Goal: Information Seeking & Learning: Find specific fact

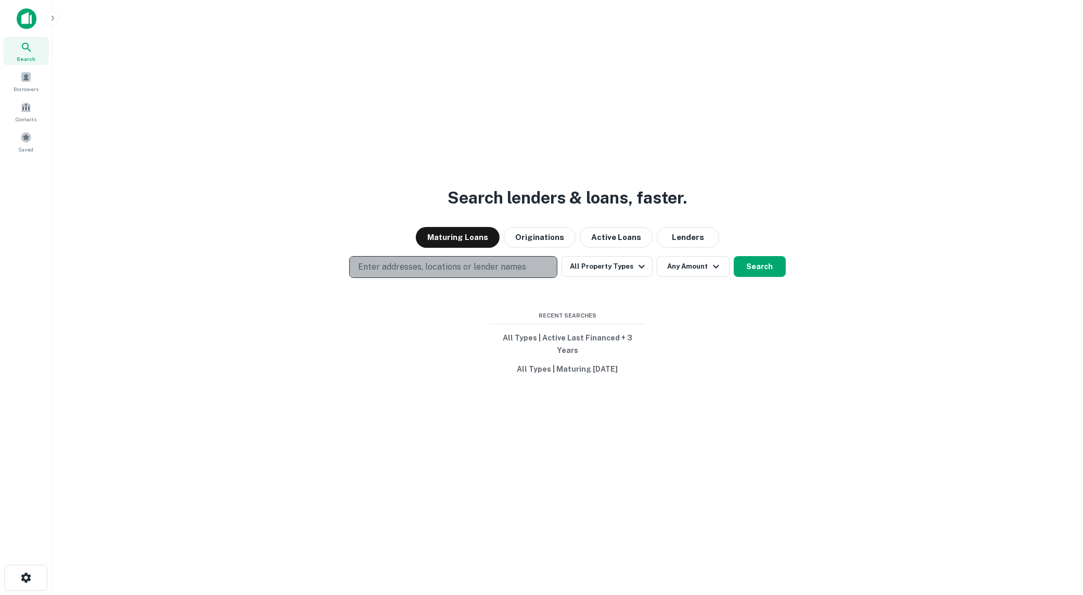
click at [512, 269] on p "Enter addresses, locations or lender names" at bounding box center [442, 267] width 168 height 12
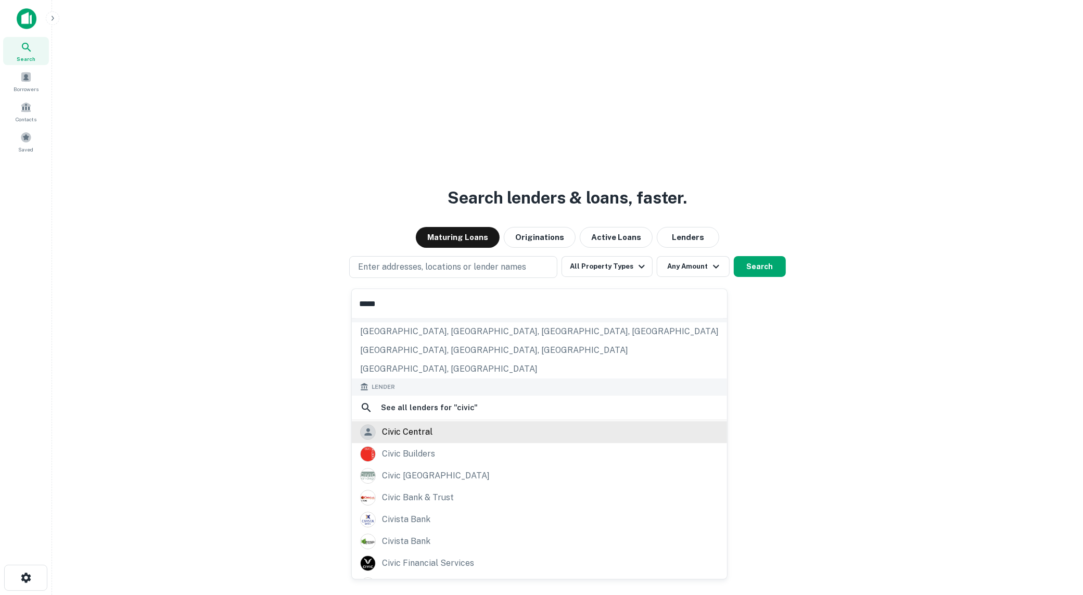
scroll to position [130, 0]
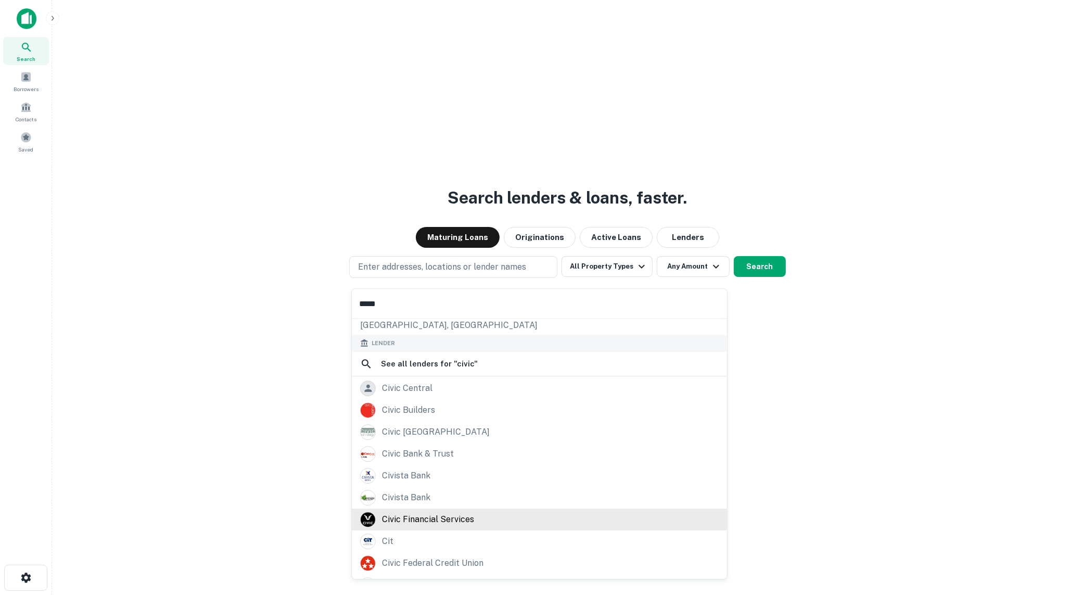
type input "*****"
click at [441, 512] on div "civic financial services" at bounding box center [428, 520] width 92 height 16
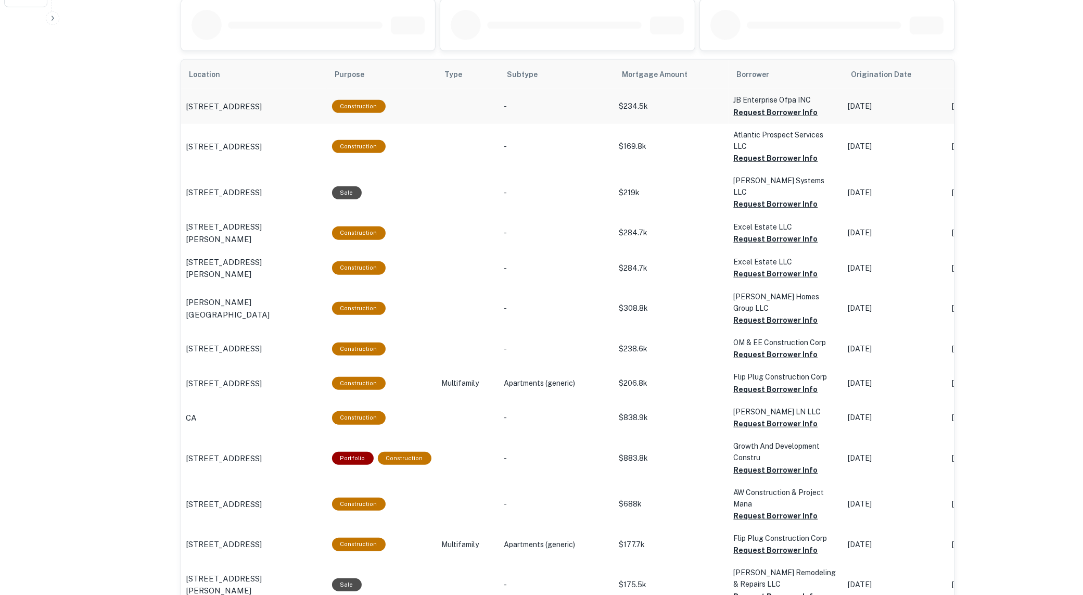
scroll to position [520, 0]
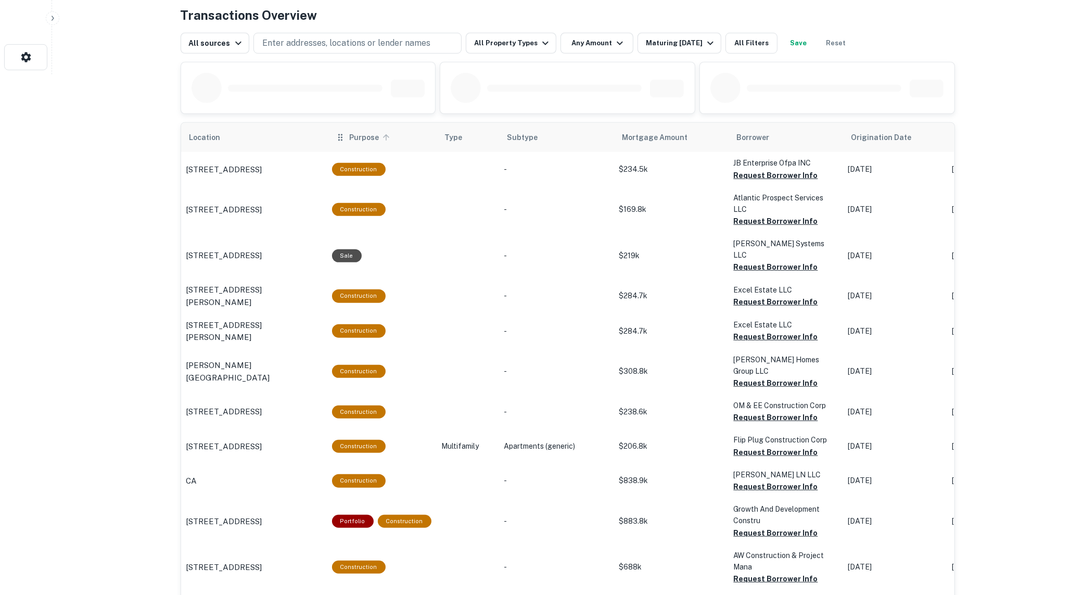
click at [371, 141] on span "Purpose" at bounding box center [371, 137] width 43 height 12
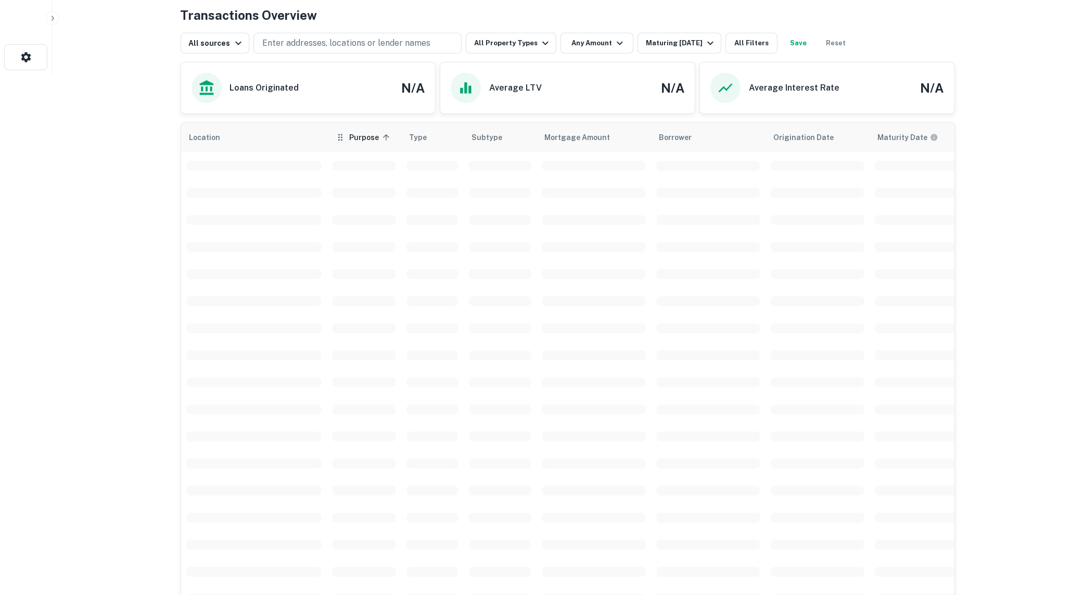
click at [371, 144] on span "Purpose sorted ascending" at bounding box center [371, 137] width 43 height 12
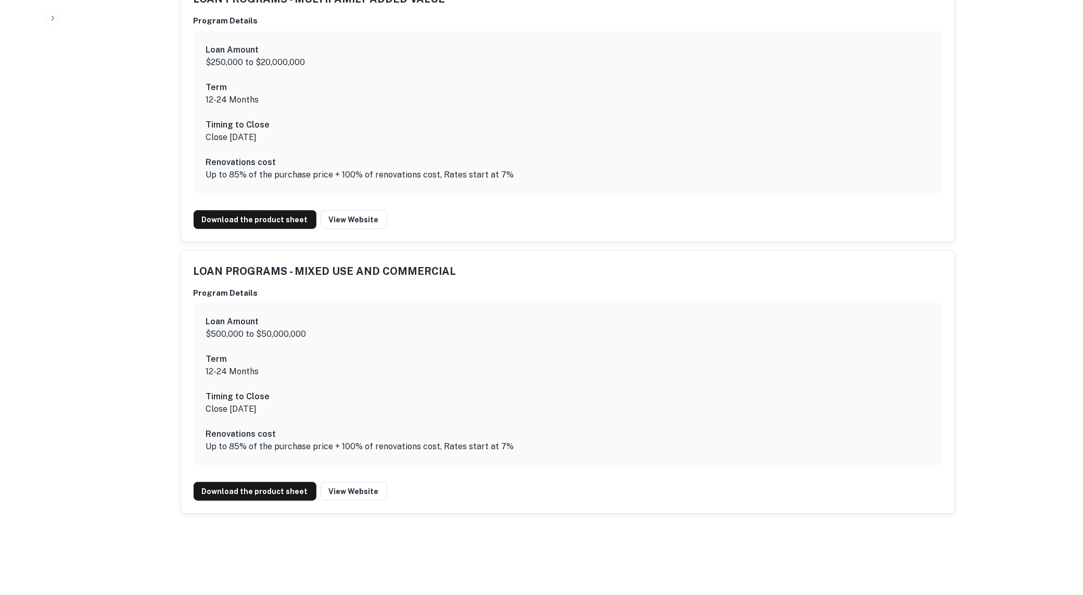
scroll to position [952, 0]
